Goal: Task Accomplishment & Management: Use online tool/utility

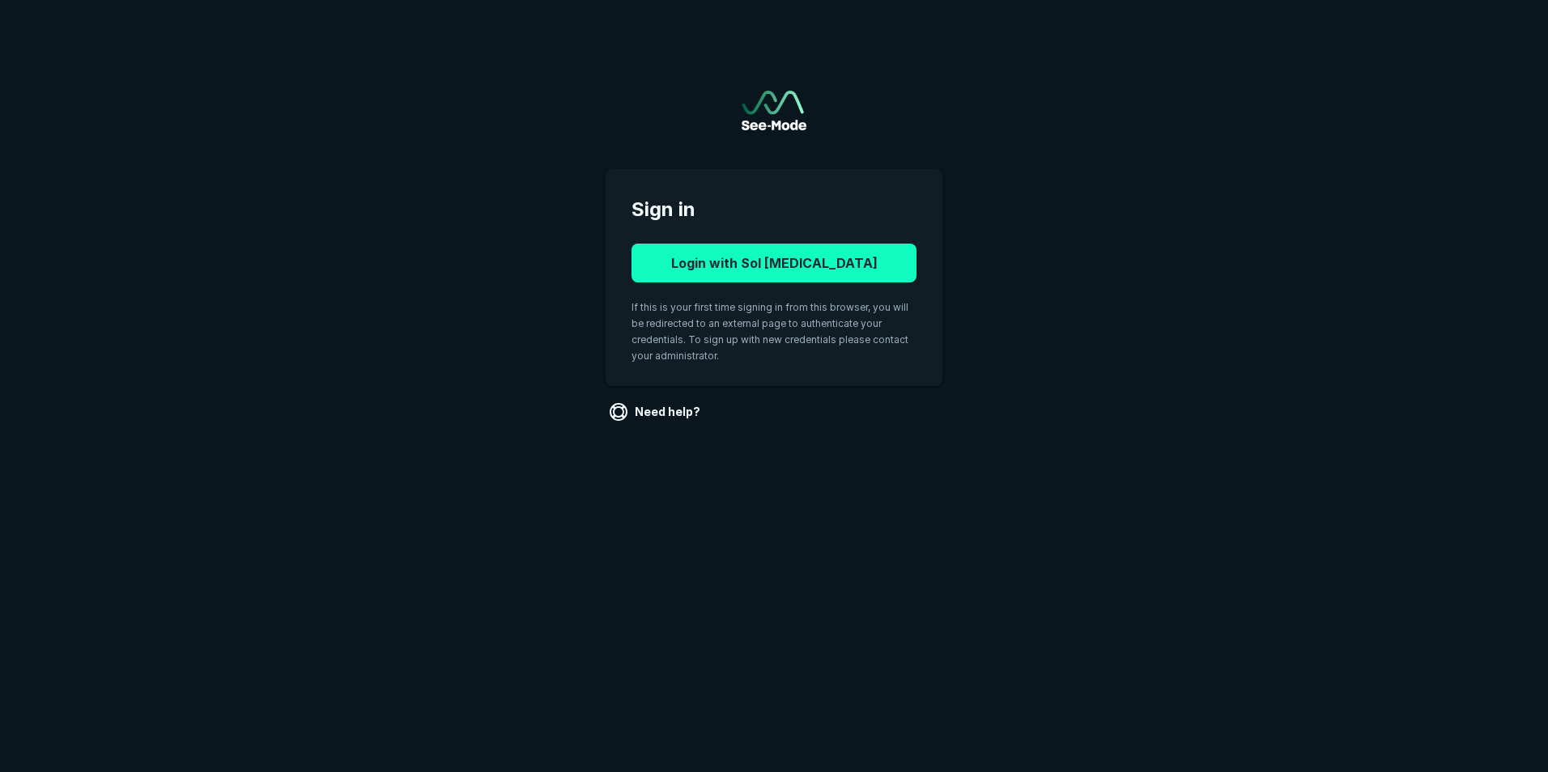
click at [784, 265] on button "Login with Sol Radiology" at bounding box center [773, 263] width 285 height 39
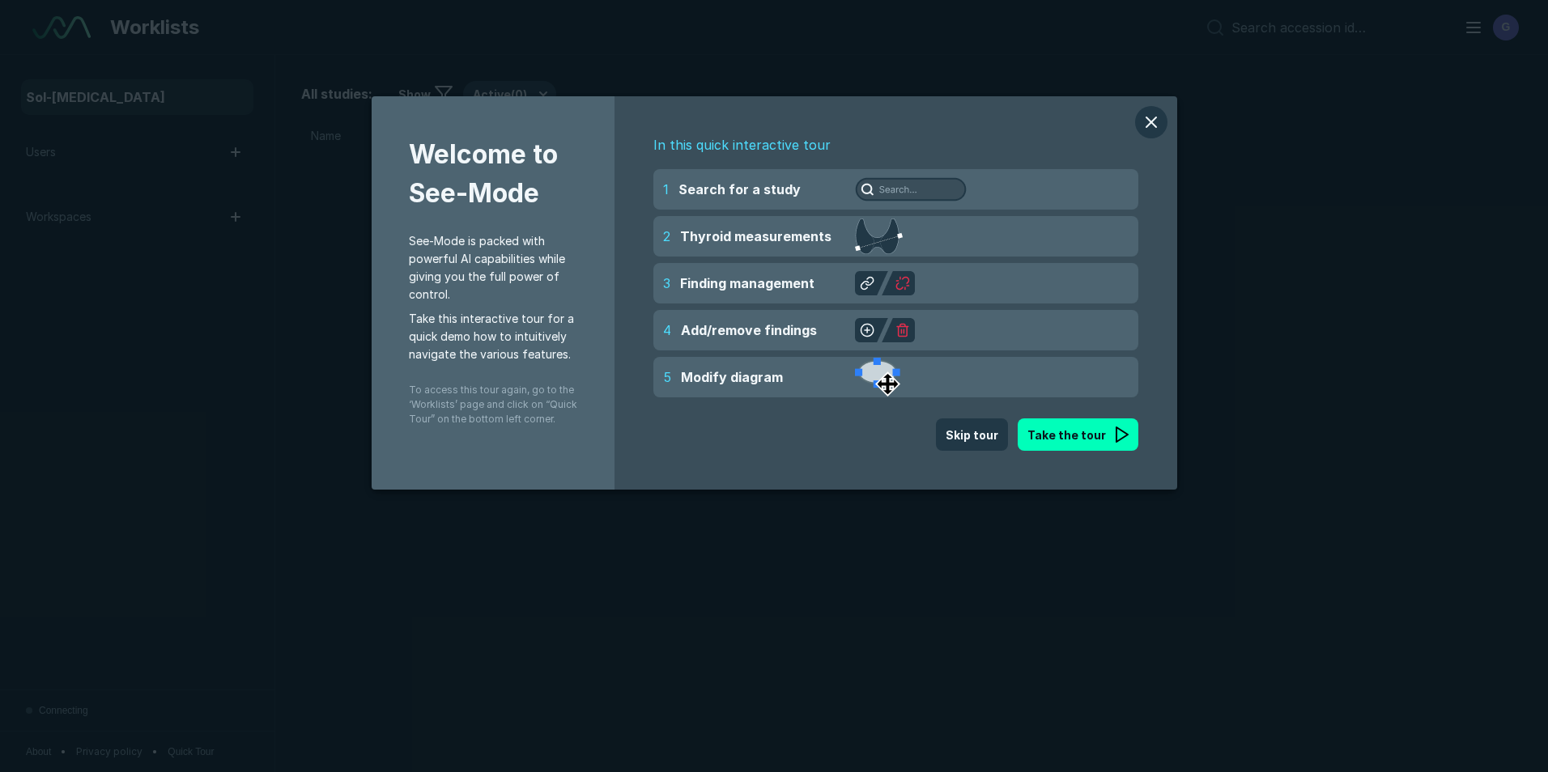
scroll to position [5013, 7547]
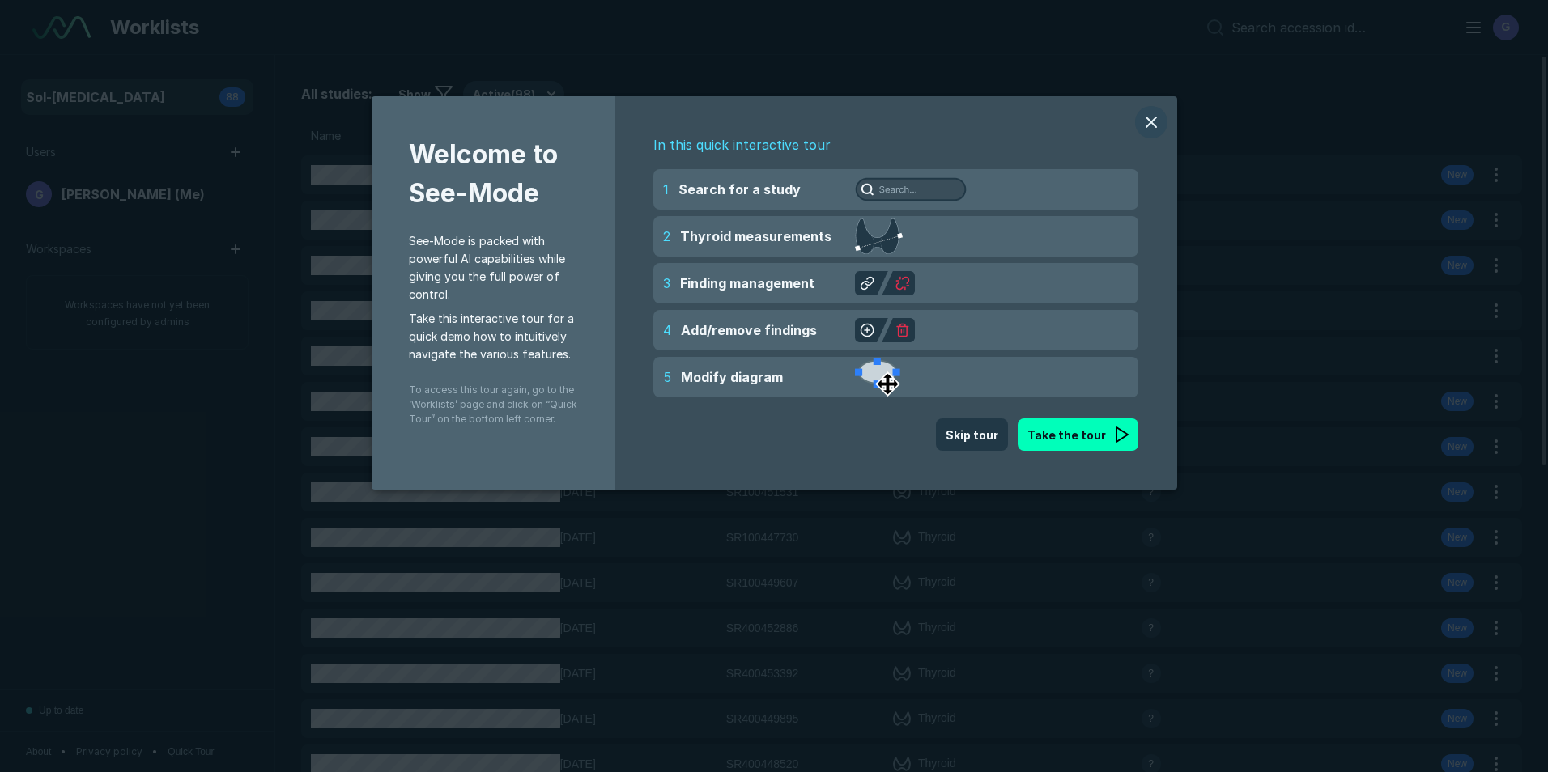
click at [1151, 120] on button "modal" at bounding box center [1151, 122] width 32 height 32
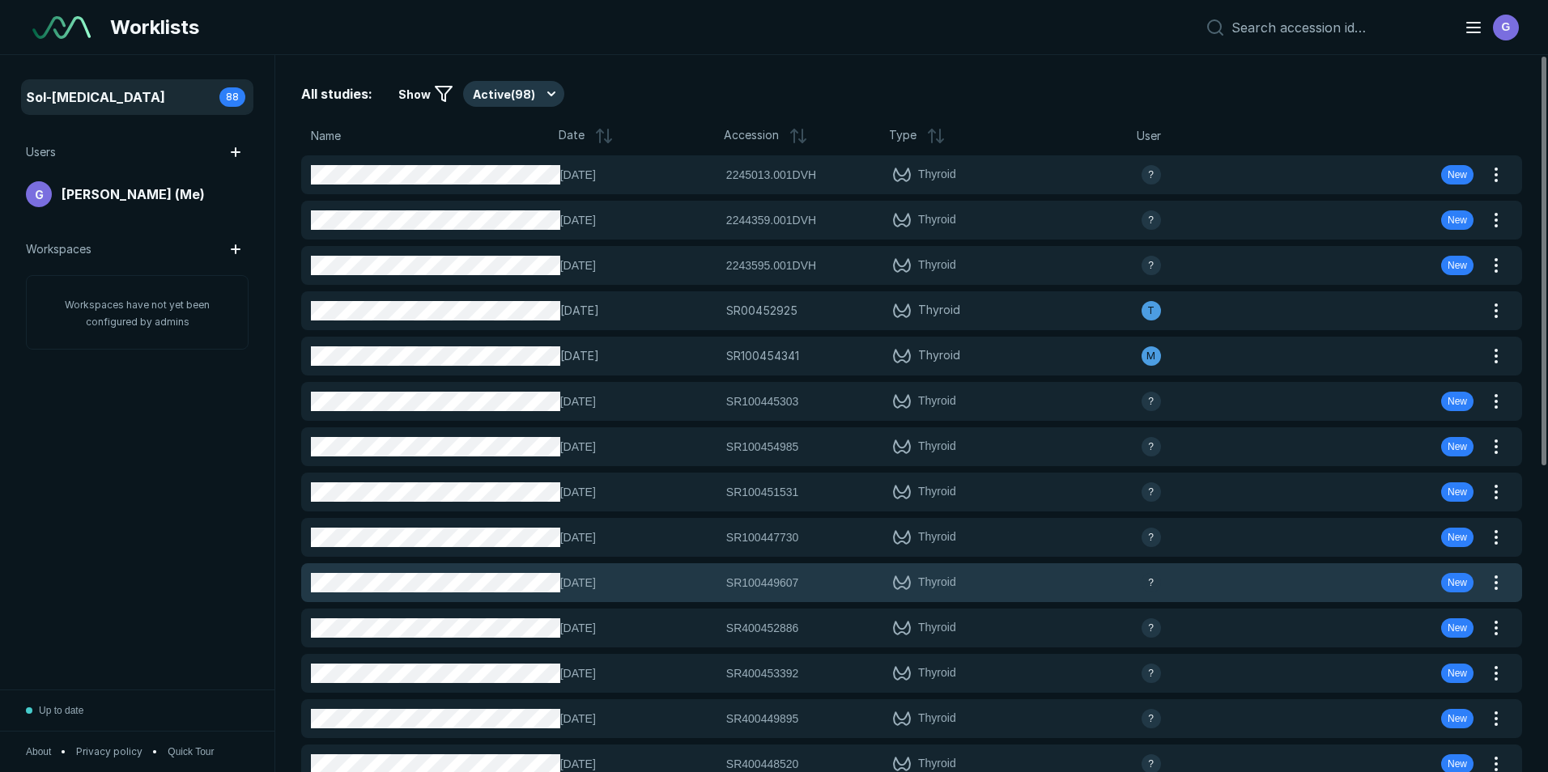
click at [838, 586] on div "SR100449607 SR100449607" at bounding box center [804, 583] width 156 height 18
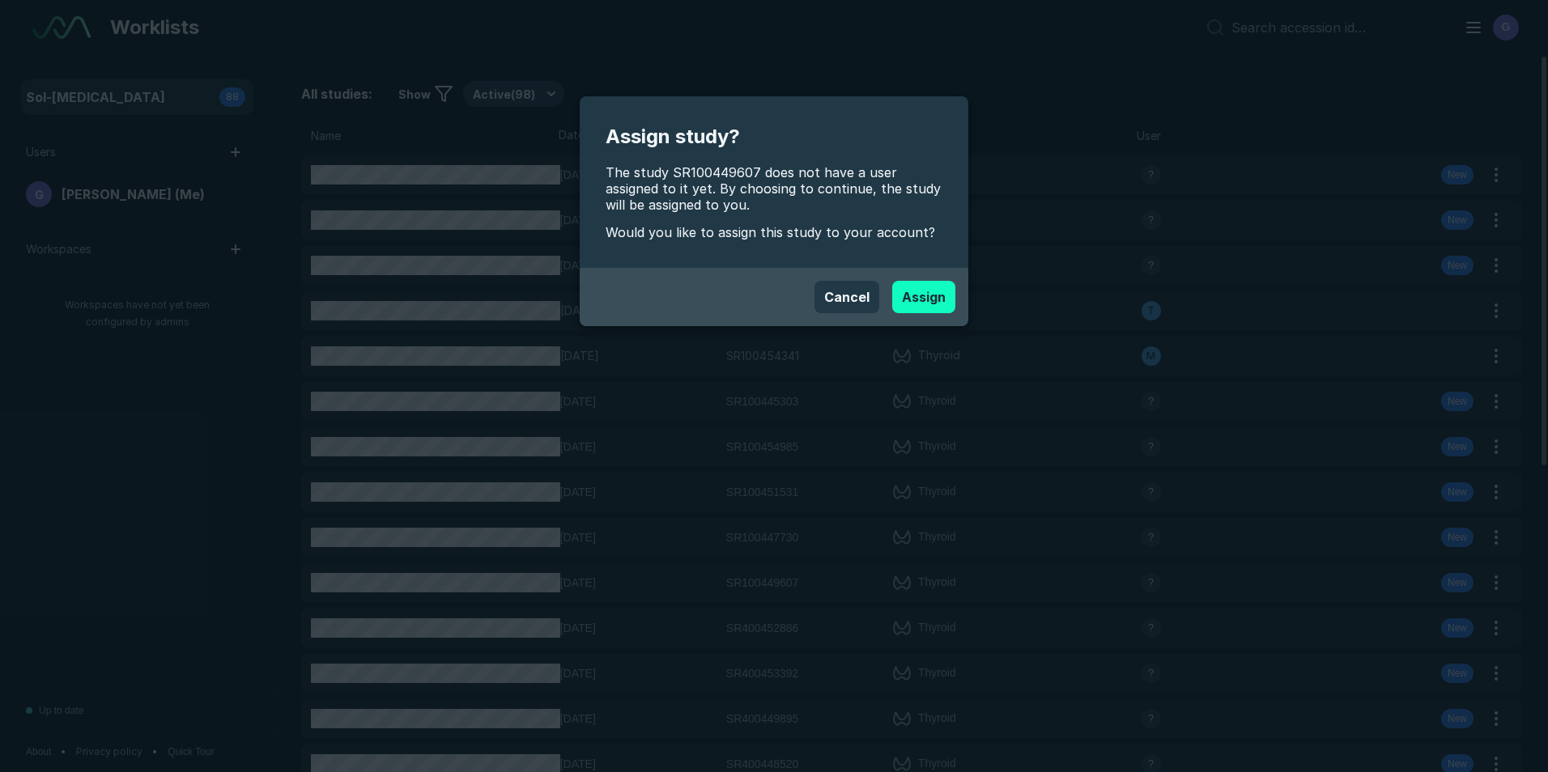
click at [928, 294] on button "Assign" at bounding box center [923, 297] width 63 height 32
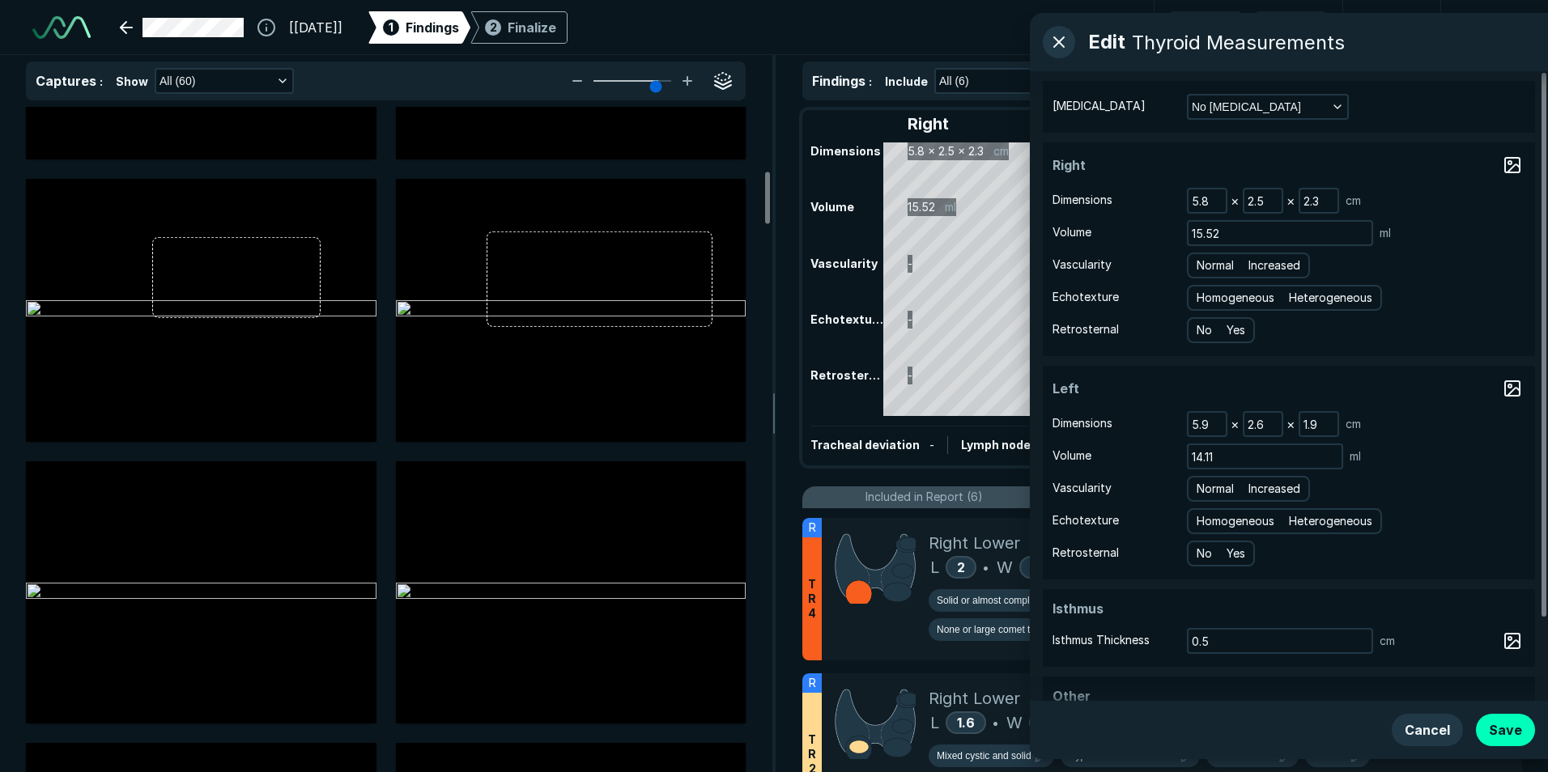
scroll to position [809, 0]
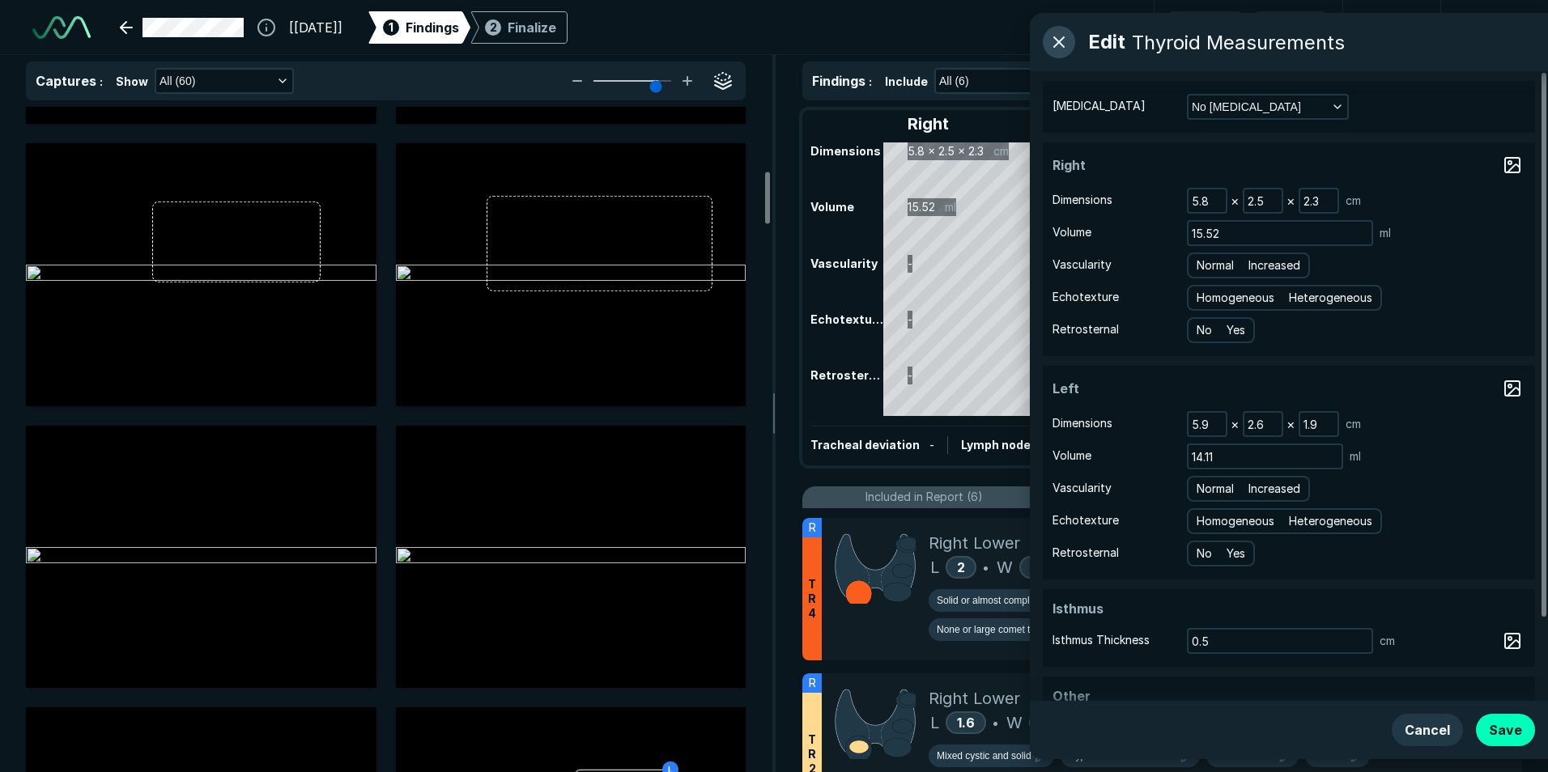
click at [1059, 42] on button "button" at bounding box center [1058, 42] width 32 height 32
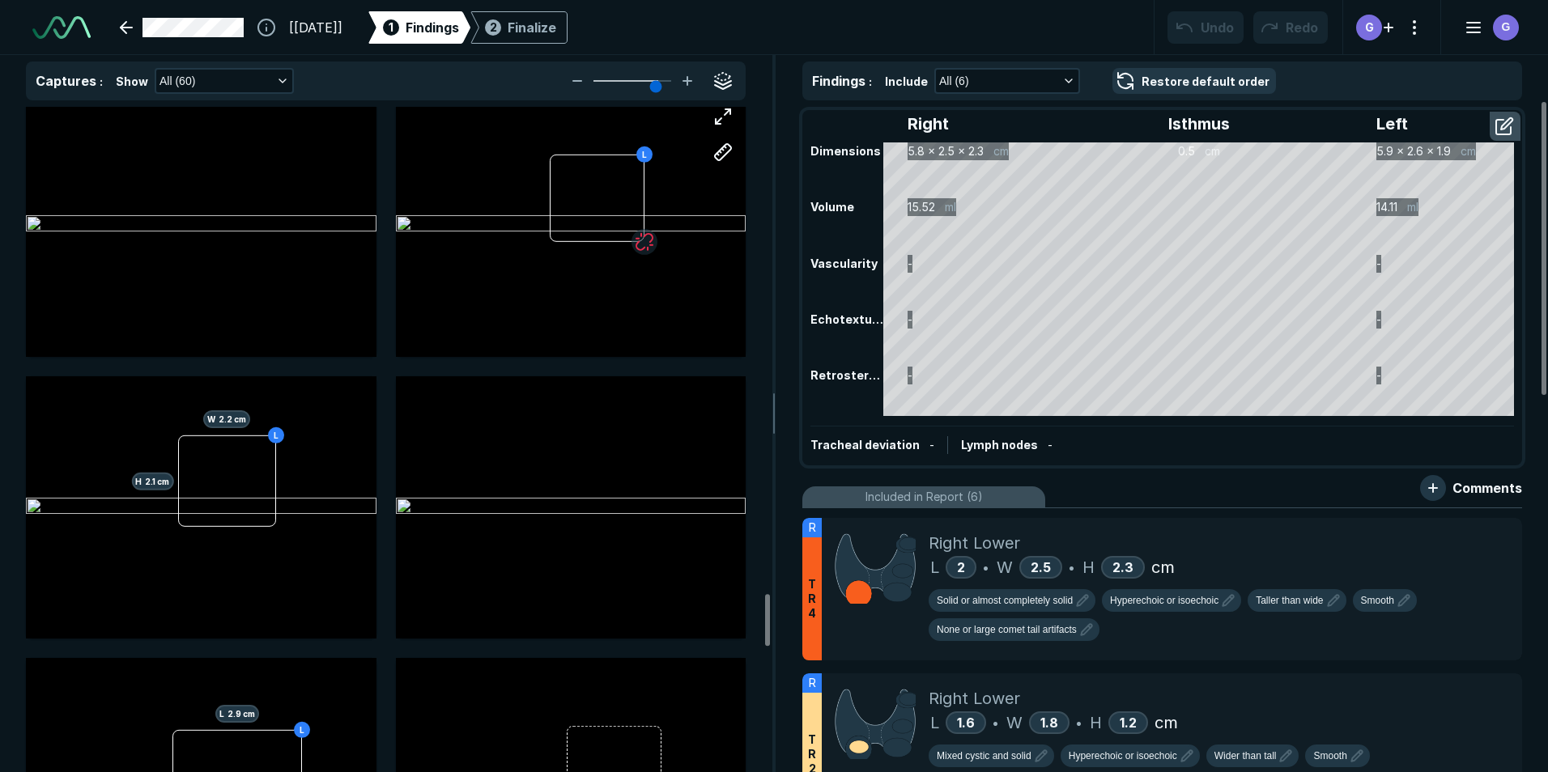
scroll to position [6181, 0]
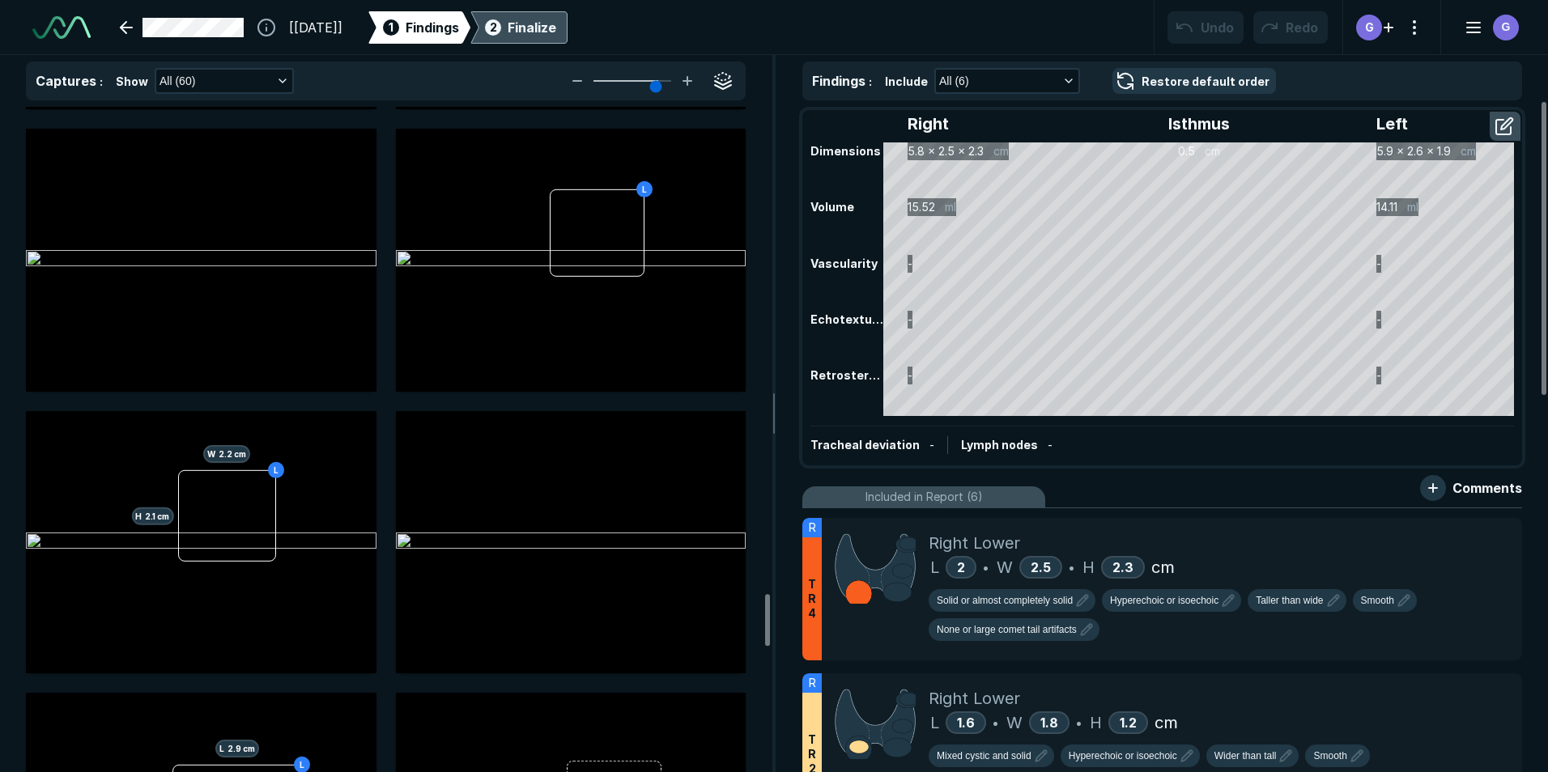
click at [556, 27] on div "Finalize" at bounding box center [531, 27] width 49 height 19
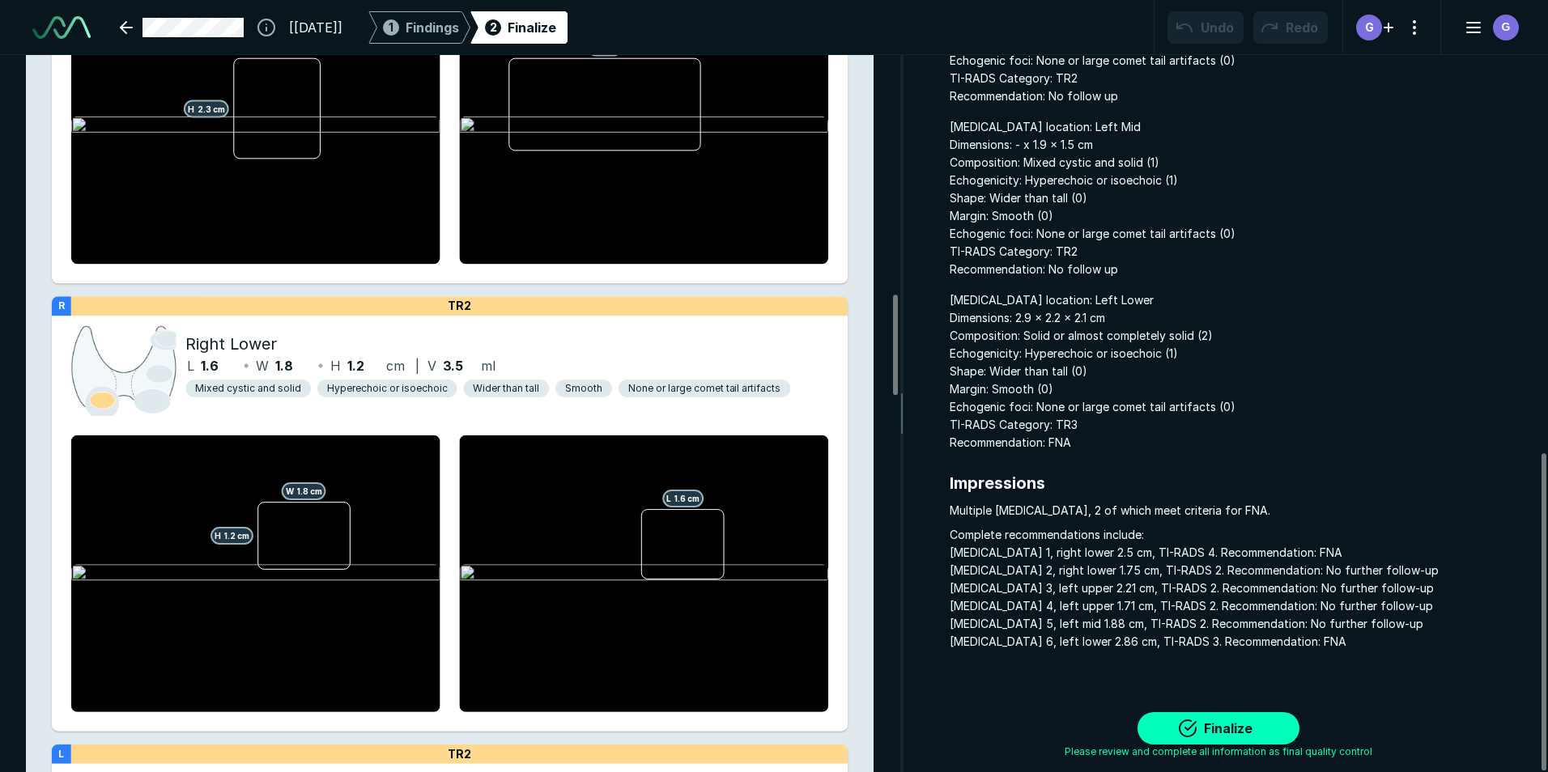
scroll to position [1700, 0]
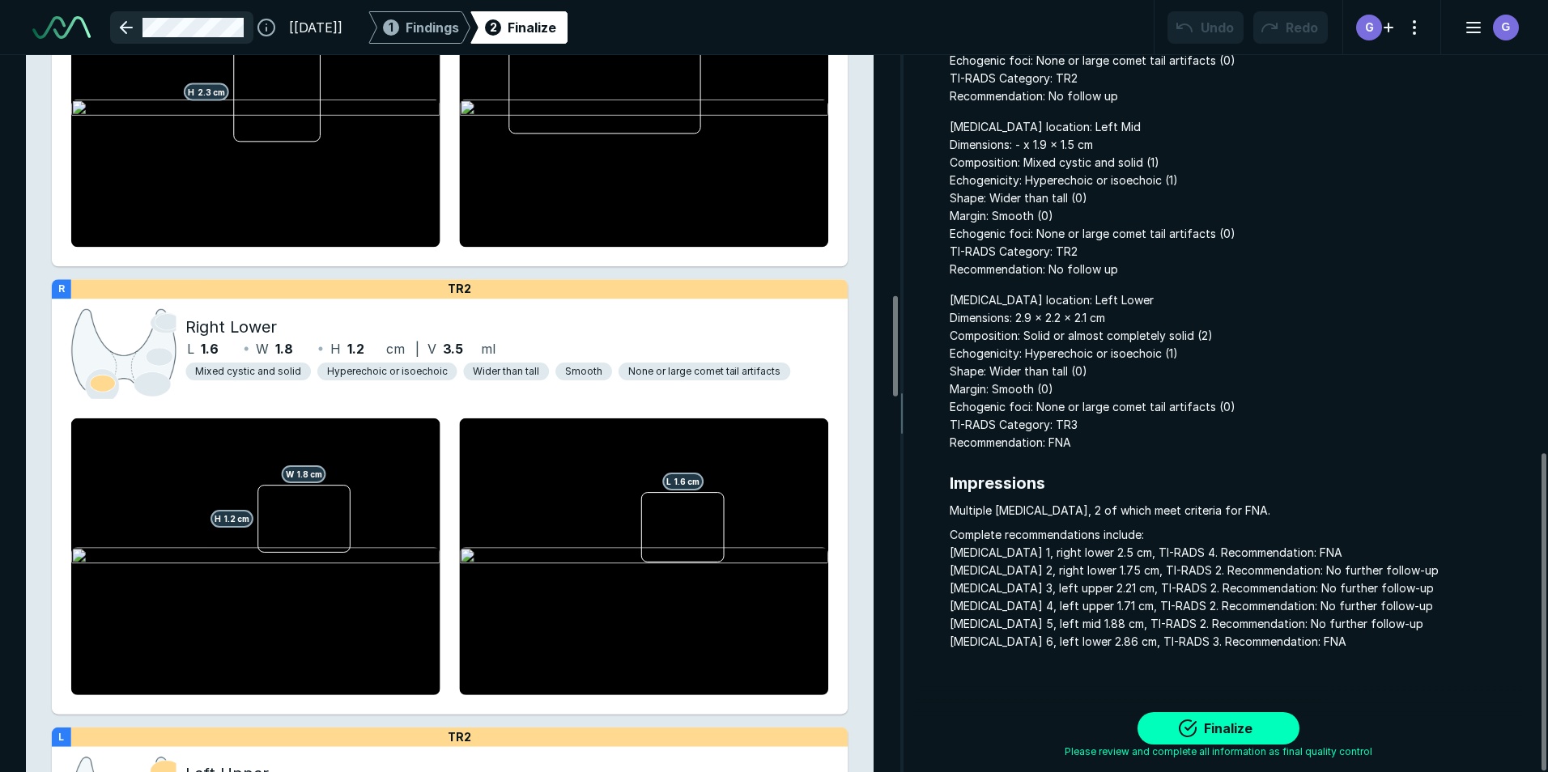
click at [130, 26] on link at bounding box center [181, 27] width 143 height 32
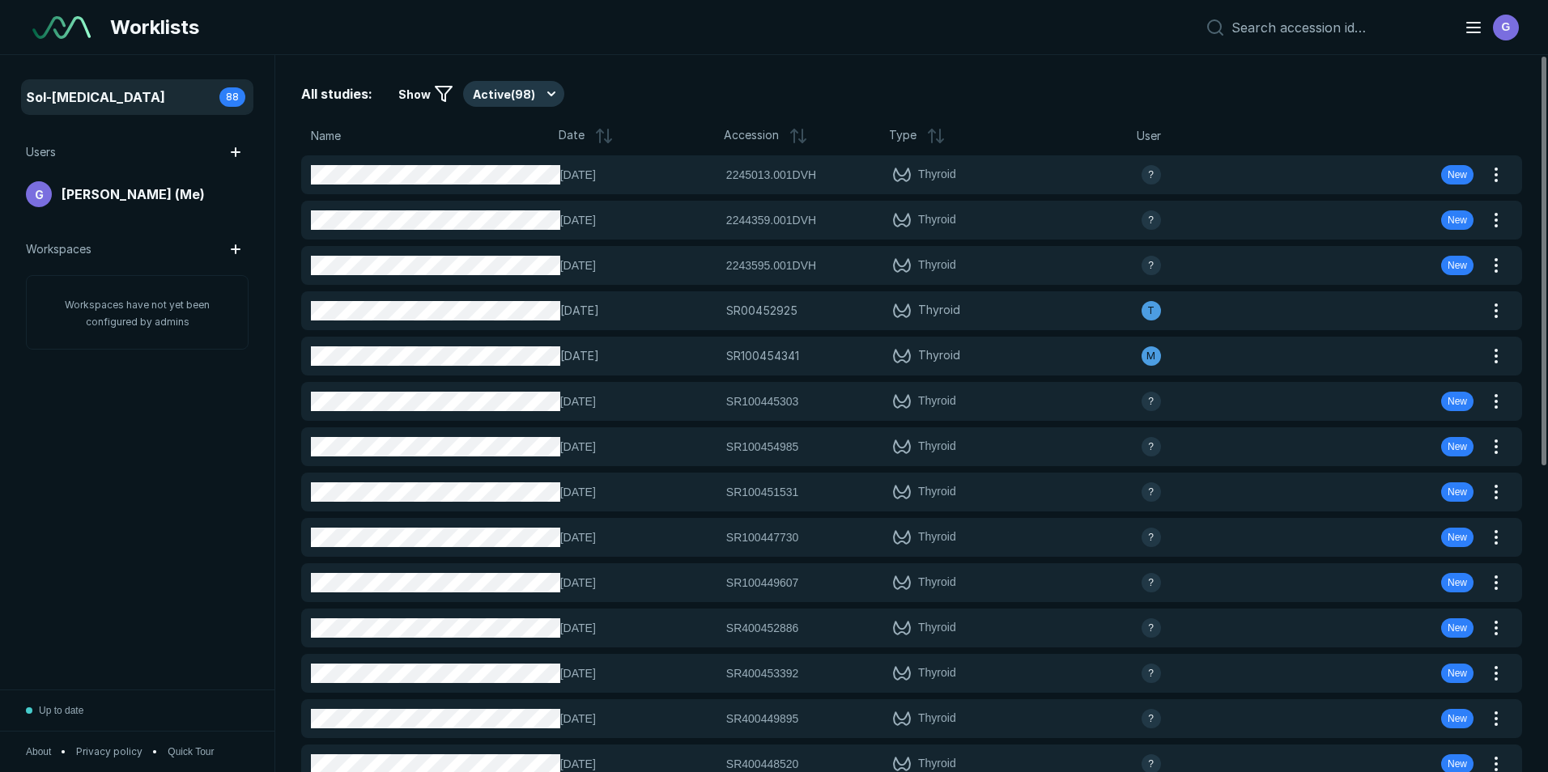
scroll to position [4784, 3315]
